Goal: Task Accomplishment & Management: Manage account settings

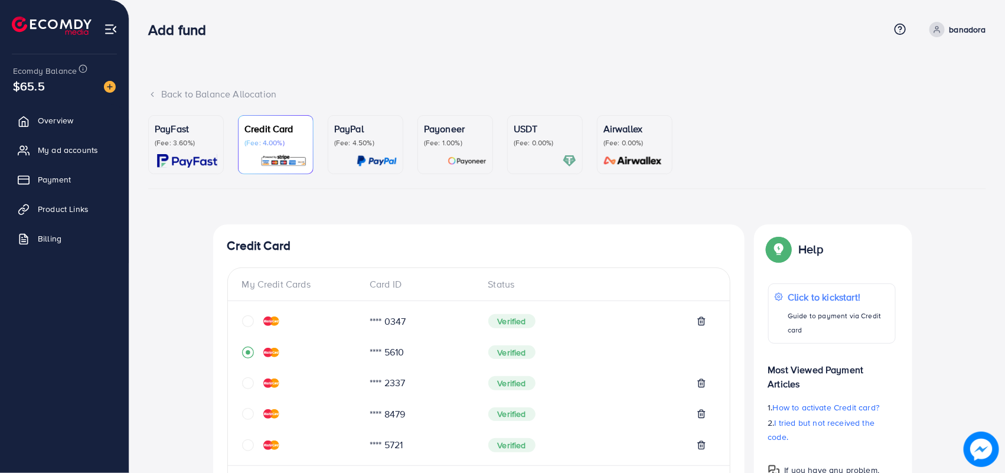
scroll to position [74, 0]
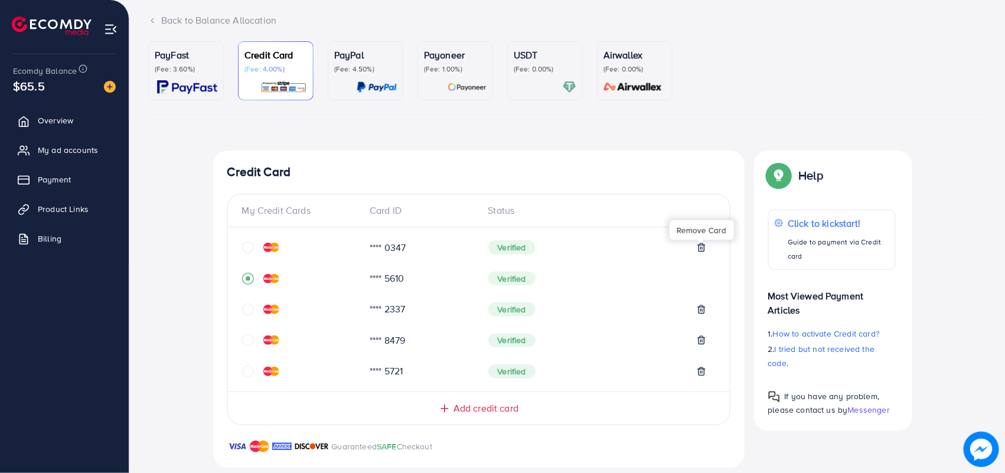
click at [702, 248] on line at bounding box center [702, 248] width 0 height 2
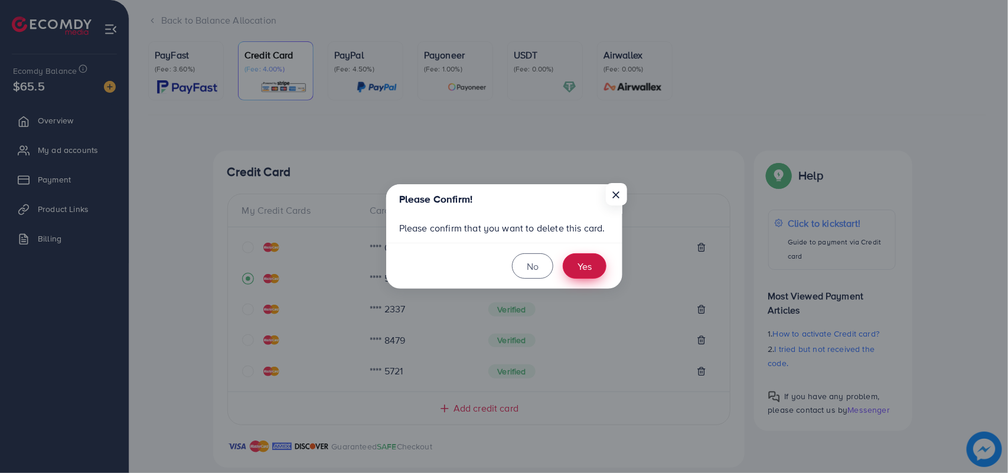
click at [603, 267] on button "Yes" at bounding box center [585, 265] width 44 height 25
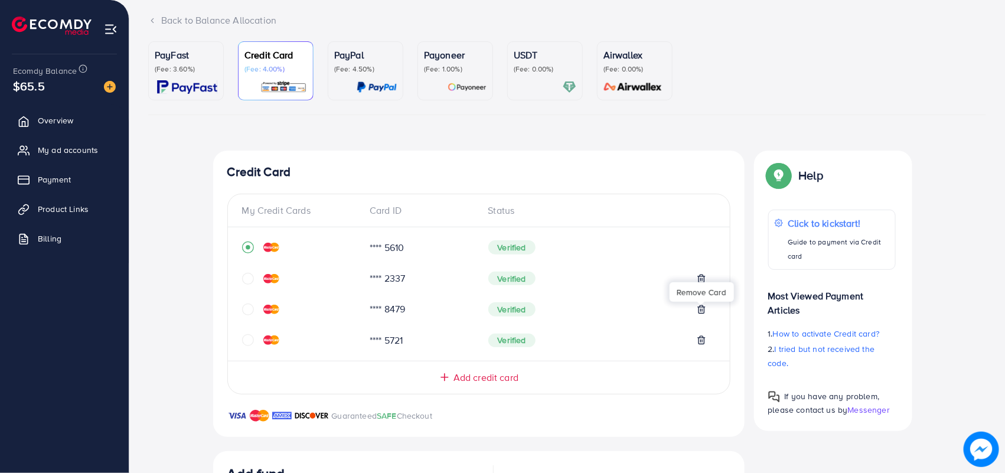
click at [703, 311] on icon at bounding box center [701, 309] width 9 height 9
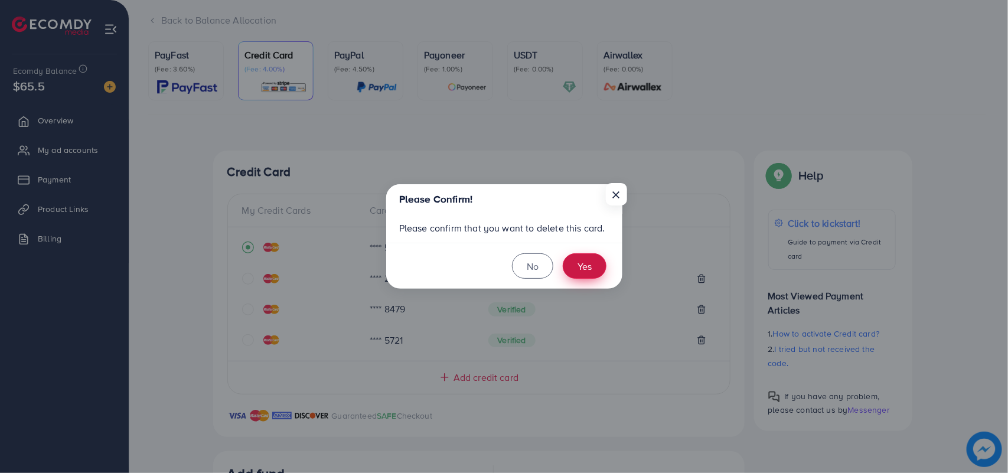
click at [576, 269] on button "Yes" at bounding box center [585, 265] width 44 height 25
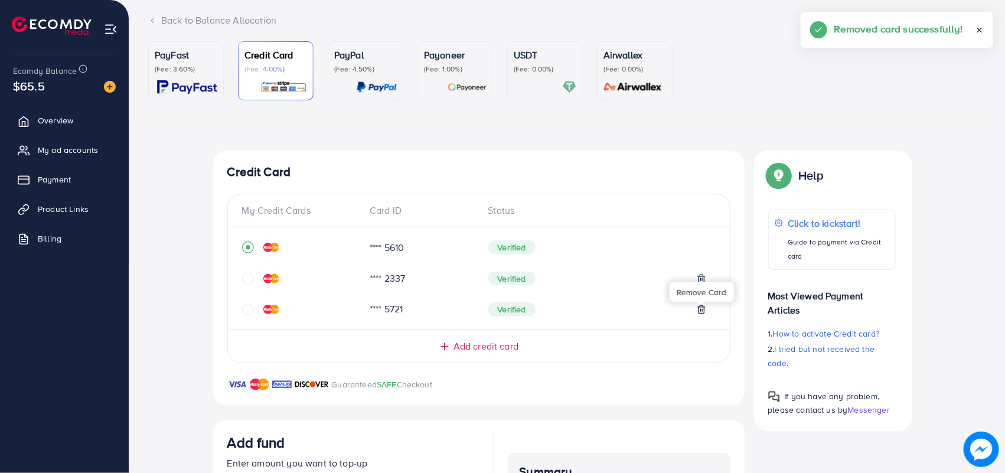
click at [249, 276] on icon "circle" at bounding box center [248, 279] width 12 height 12
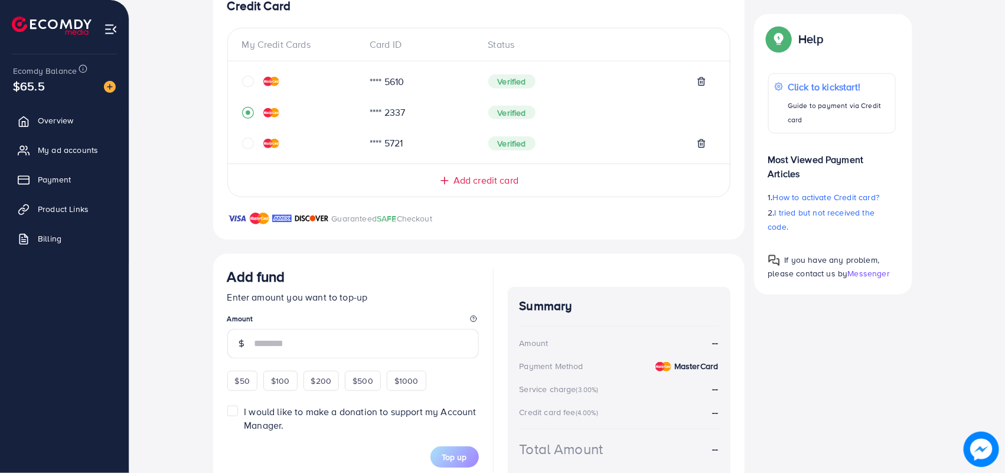
scroll to position [152, 0]
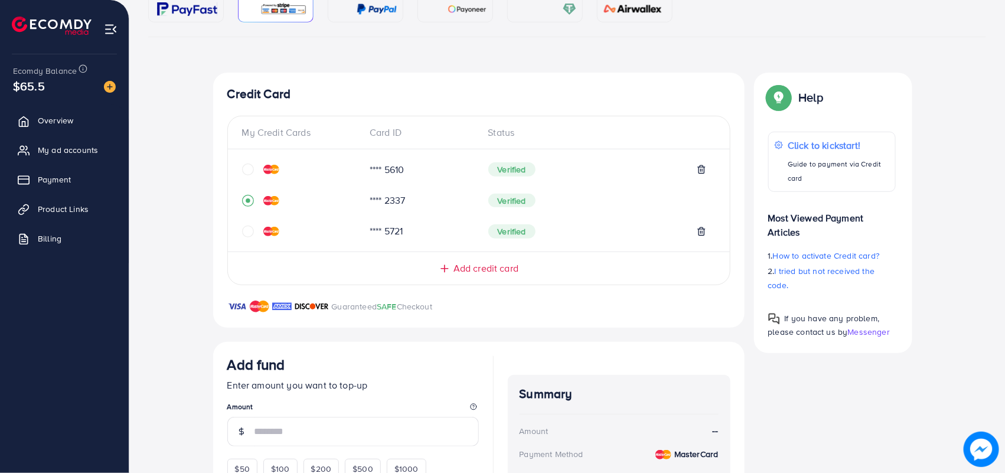
click at [703, 163] on div "Verified" at bounding box center [597, 169] width 218 height 14
click at [701, 165] on icon at bounding box center [701, 169] width 9 height 9
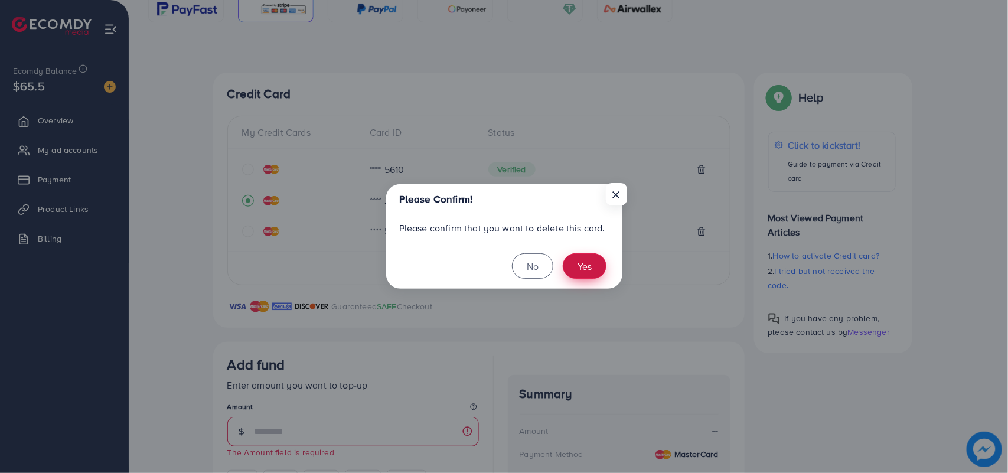
click at [583, 261] on button "Yes" at bounding box center [585, 265] width 44 height 25
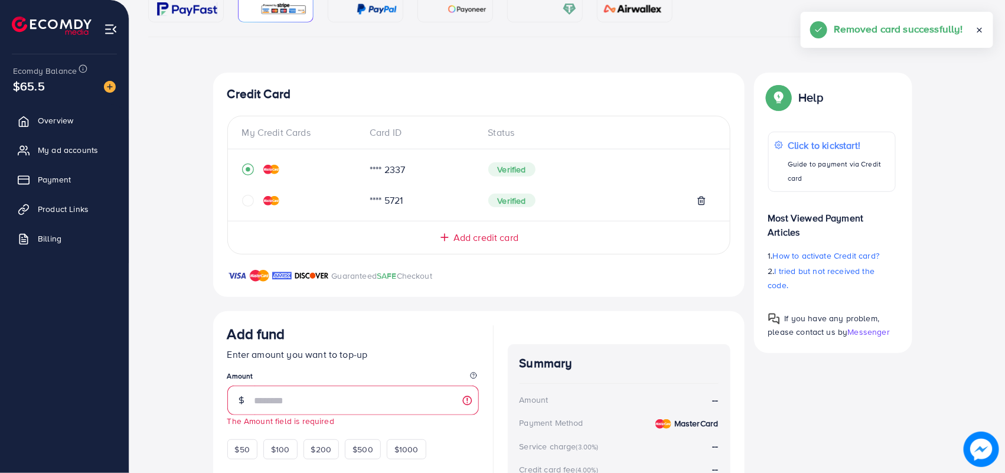
click at [697, 201] on icon at bounding box center [701, 200] width 9 height 9
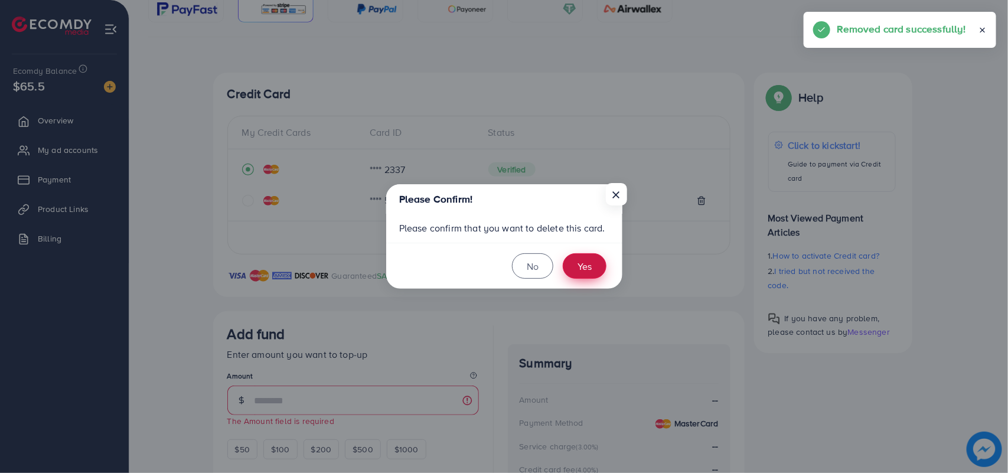
click at [579, 257] on button "Yes" at bounding box center [585, 265] width 44 height 25
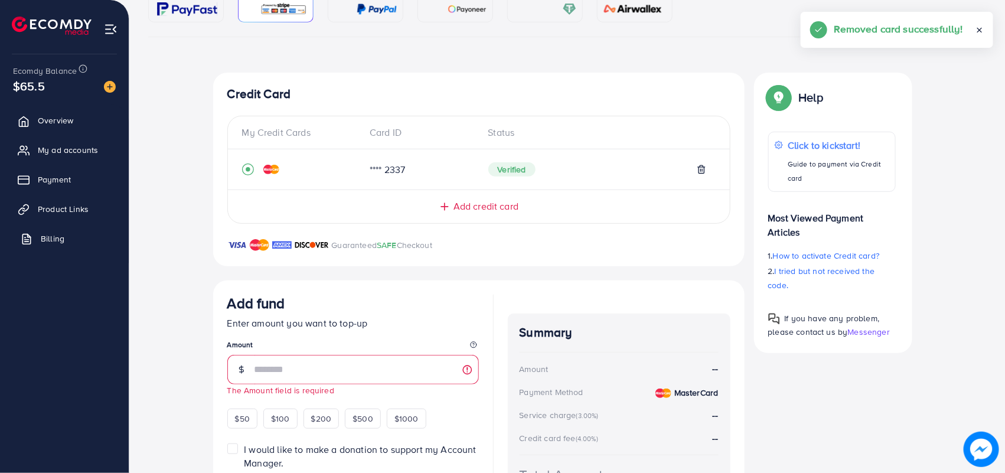
click at [63, 237] on span "Billing" at bounding box center [53, 239] width 24 height 12
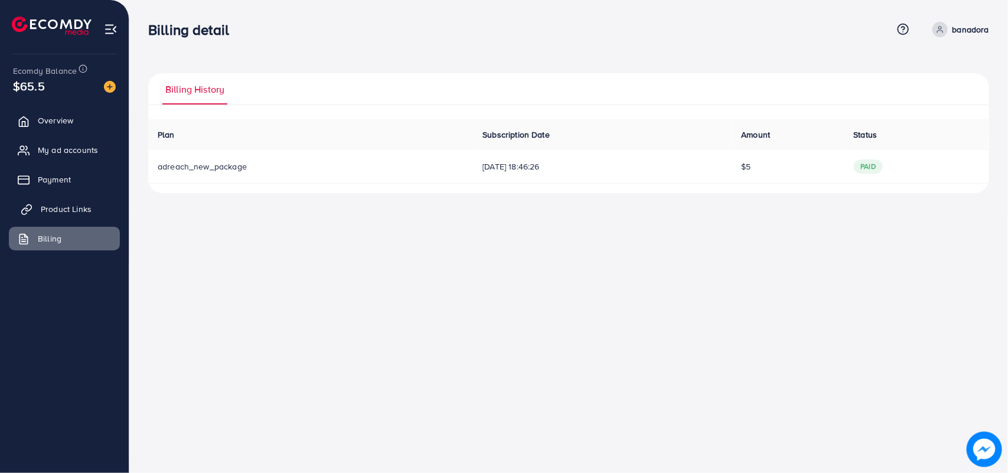
click at [46, 203] on span "Product Links" at bounding box center [66, 209] width 51 height 12
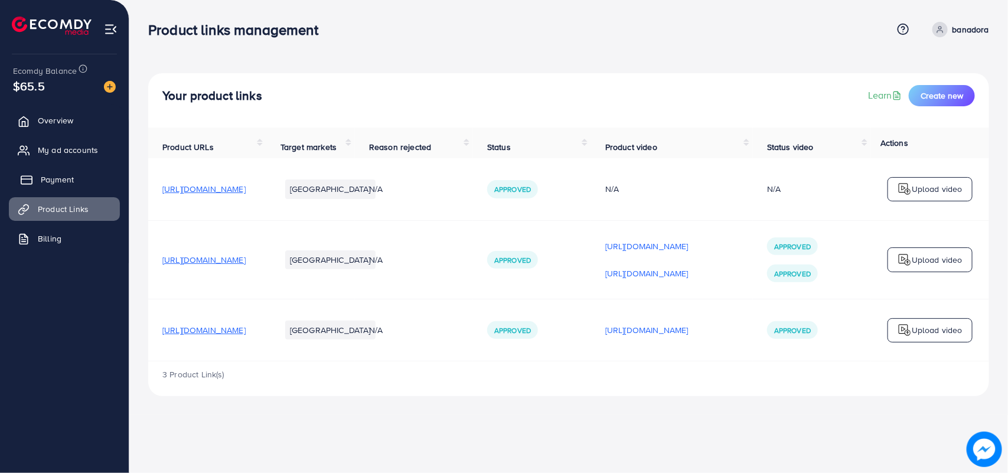
click at [51, 169] on link "Payment" at bounding box center [64, 180] width 111 height 24
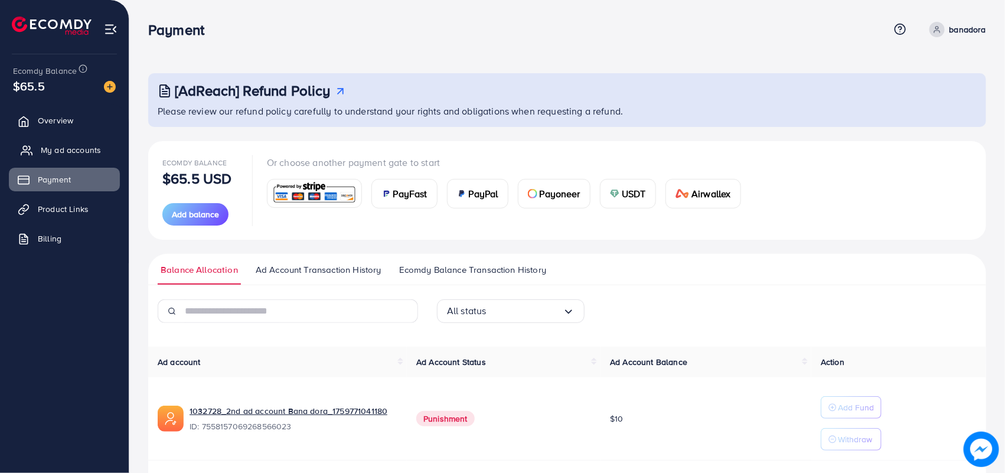
click at [63, 139] on link "My ad accounts" at bounding box center [64, 150] width 111 height 24
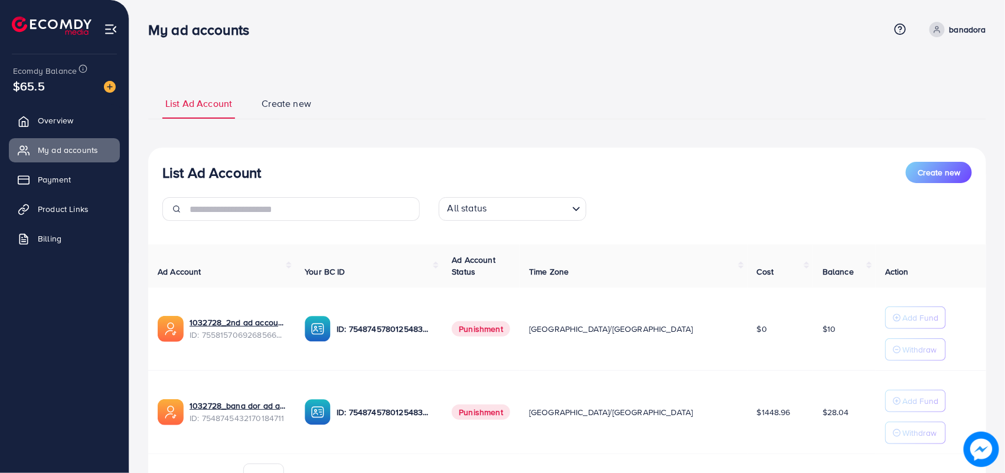
scroll to position [67, 0]
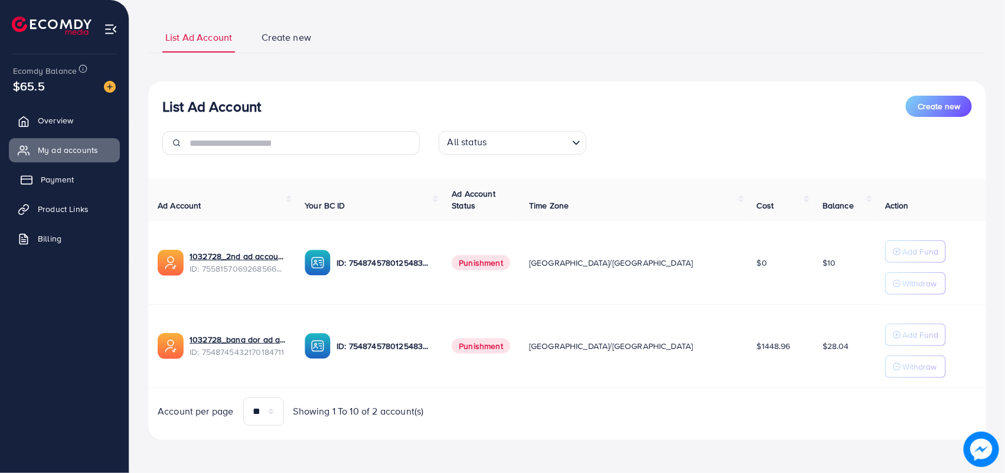
click at [73, 180] on span "Payment" at bounding box center [57, 180] width 33 height 12
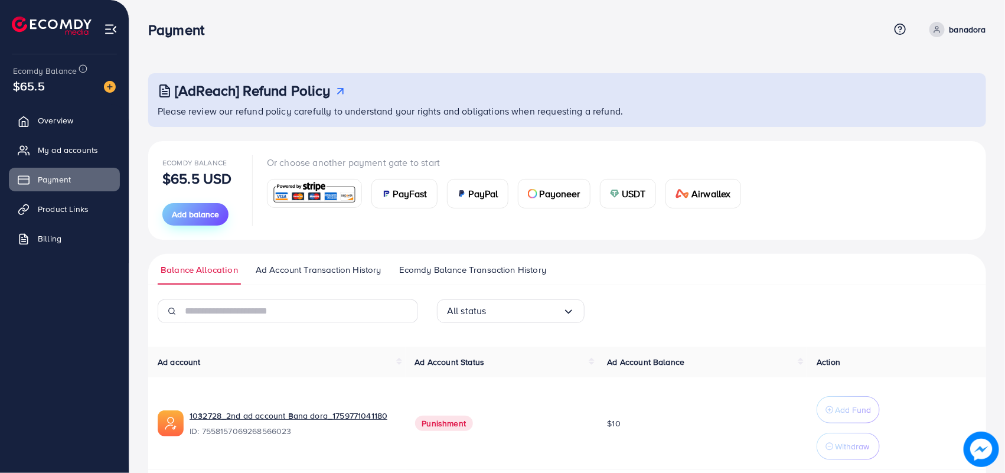
click at [198, 210] on span "Add balance" at bounding box center [195, 214] width 47 height 12
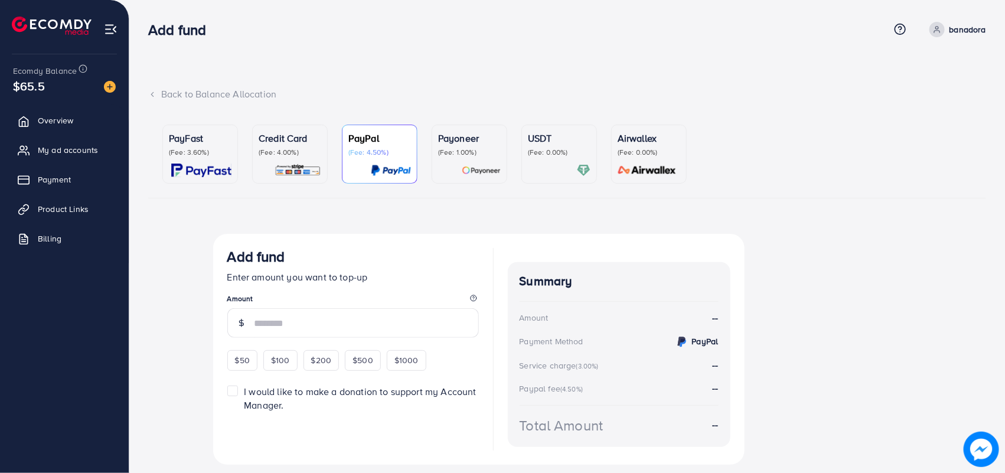
click at [308, 169] on img at bounding box center [298, 171] width 47 height 14
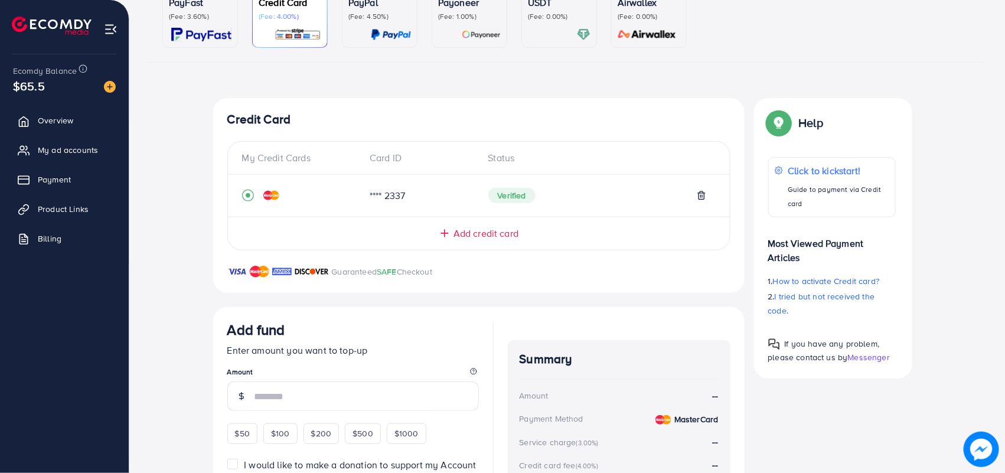
scroll to position [148, 0]
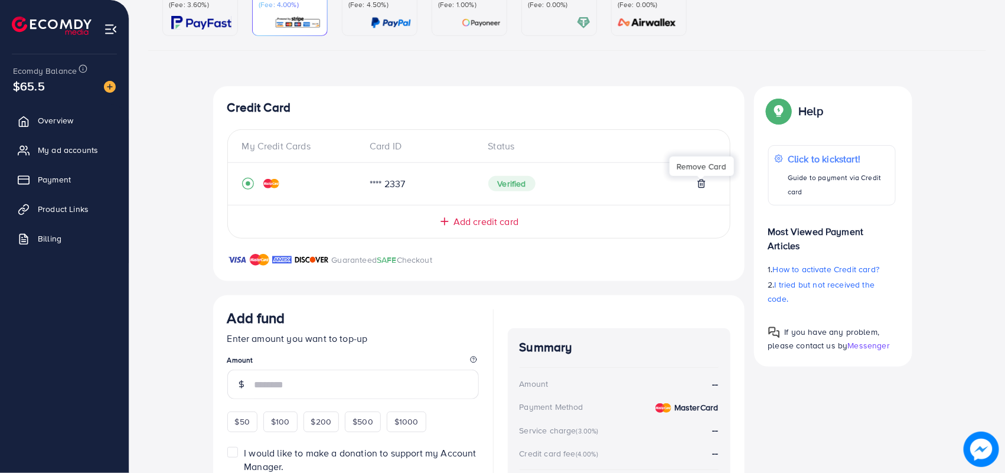
click at [701, 183] on icon at bounding box center [701, 183] width 9 height 9
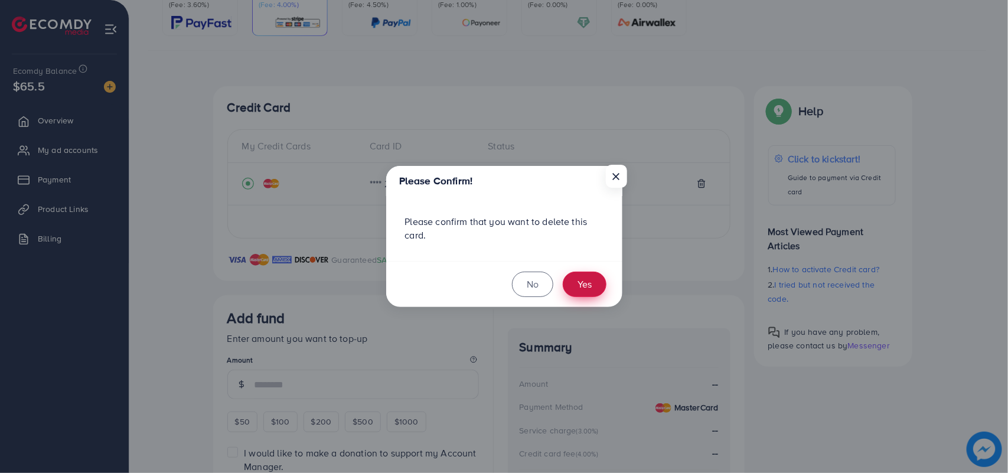
click at [589, 282] on button "Yes" at bounding box center [585, 284] width 44 height 25
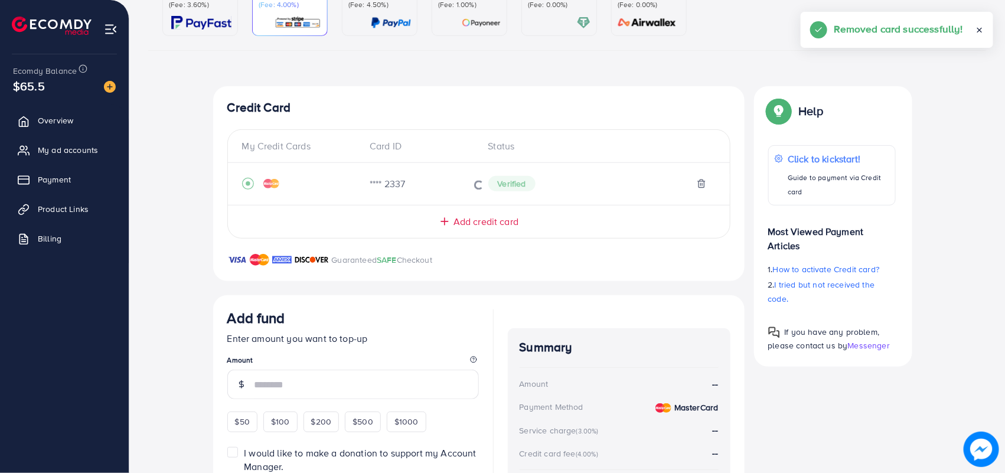
scroll to position [60, 0]
